Goal: Information Seeking & Learning: Learn about a topic

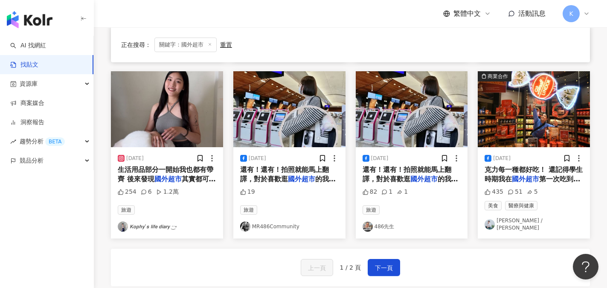
click at [31, 19] on img "button" at bounding box center [30, 19] width 46 height 17
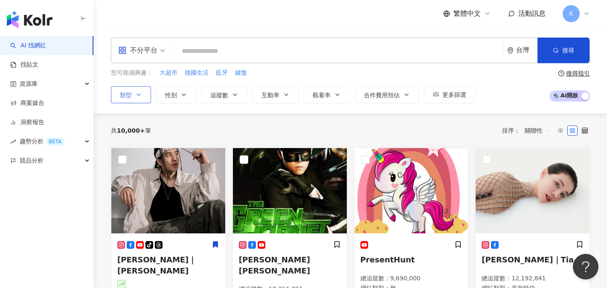
click at [139, 97] on icon "button" at bounding box center [138, 94] width 7 height 7
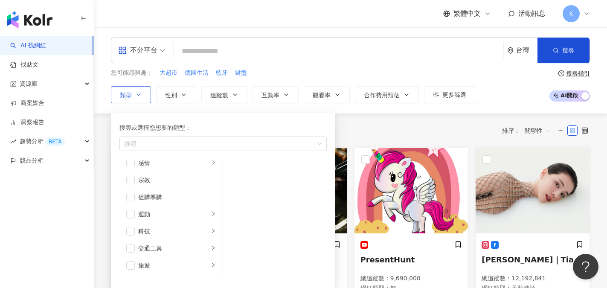
scroll to position [290, 0]
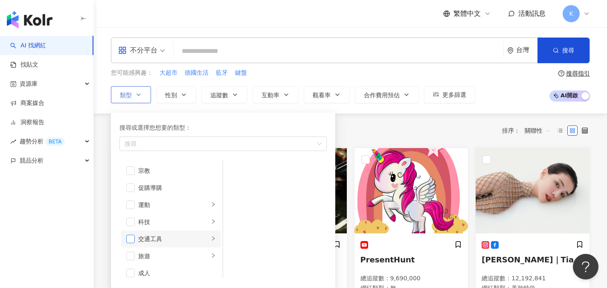
click at [130, 240] on span "button" at bounding box center [130, 239] width 9 height 9
click at [194, 240] on div "交通工具" at bounding box center [173, 238] width 71 height 9
click at [233, 188] on span "button" at bounding box center [234, 187] width 9 height 9
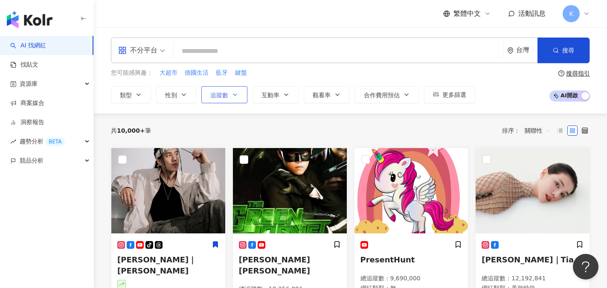
click at [221, 99] on span "追蹤數" at bounding box center [219, 95] width 18 height 7
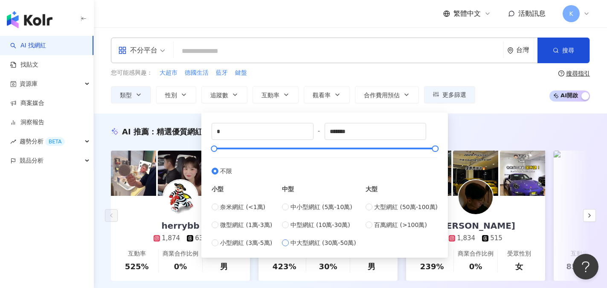
type input "******"
click at [343, 70] on div "您可能感興趣： 大超市 德國生活 藍牙 鍵盤" at bounding box center [293, 72] width 364 height 9
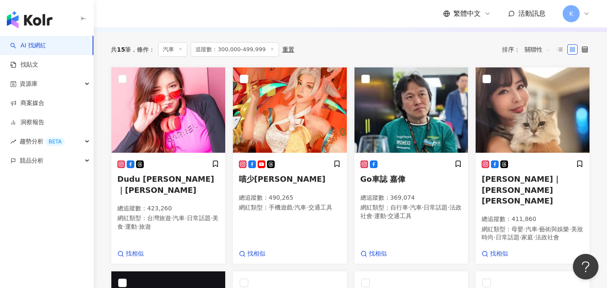
scroll to position [307, 0]
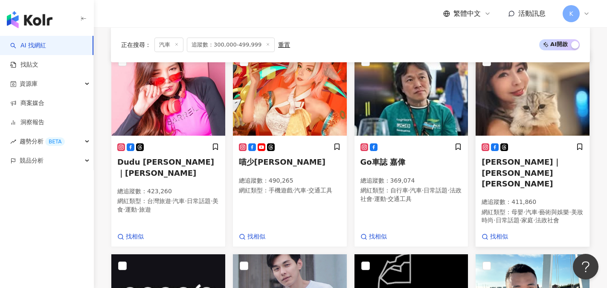
click at [500, 167] on span "[PERSON_NAME]｜[PERSON_NAME] [PERSON_NAME]" at bounding box center [520, 172] width 79 height 30
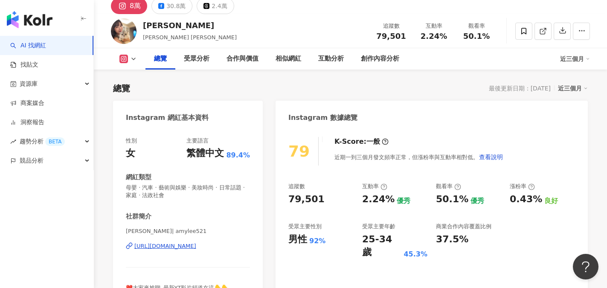
click at [584, 87] on icon at bounding box center [585, 88] width 4 height 4
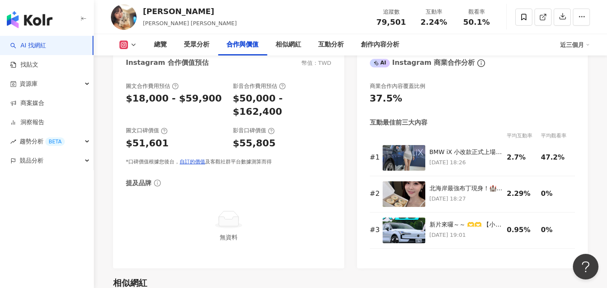
scroll to position [1172, 0]
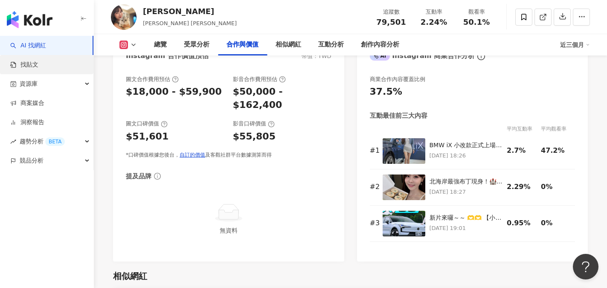
click at [35, 69] on link "找貼文" at bounding box center [24, 65] width 28 height 9
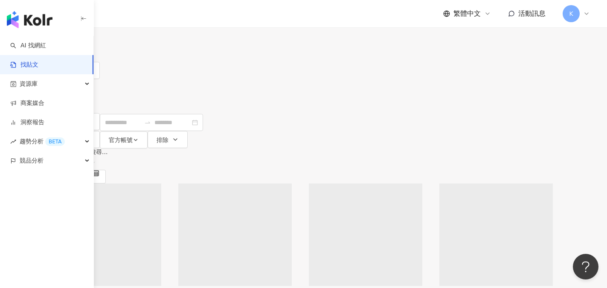
click at [29, 68] on link "找貼文" at bounding box center [24, 65] width 28 height 9
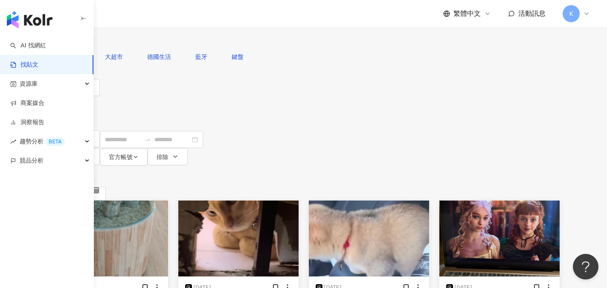
click at [180, 18] on input "search" at bounding box center [142, 9] width 78 height 18
type input "****"
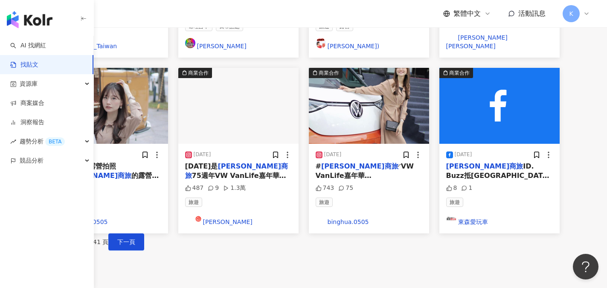
scroll to position [512, 0]
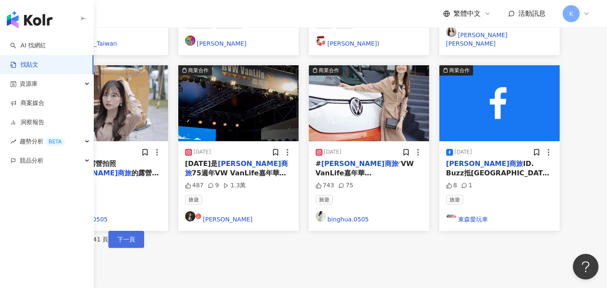
click at [135, 236] on span "下一頁" at bounding box center [126, 239] width 18 height 7
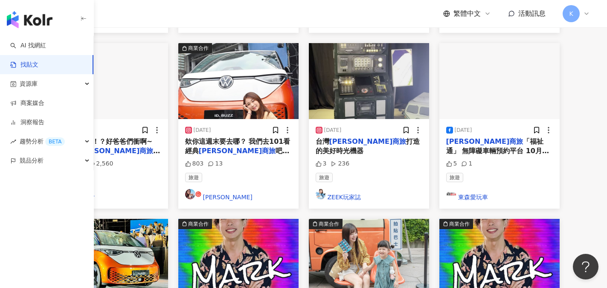
scroll to position [341, 0]
